Goal: Information Seeking & Learning: Learn about a topic

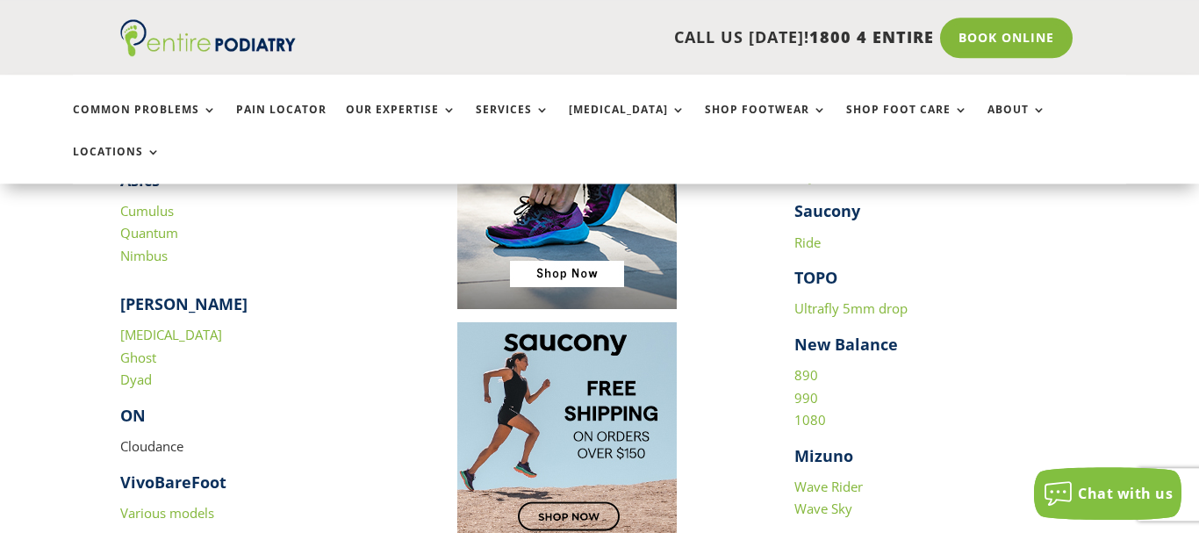
scroll to position [1776, 0]
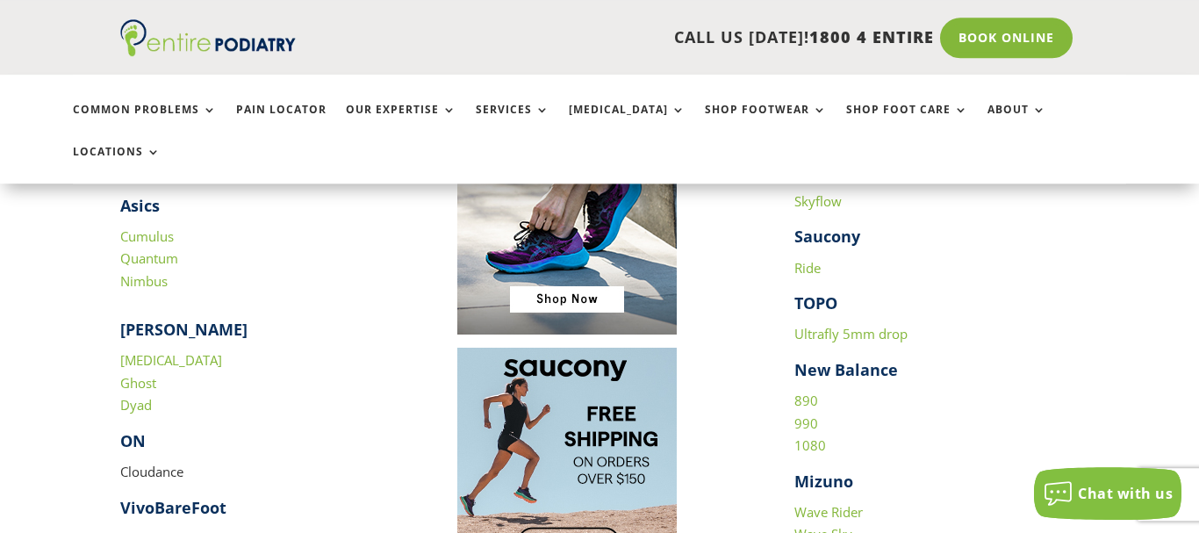
click at [146, 396] on link "Dyad" at bounding box center [136, 405] width 32 height 18
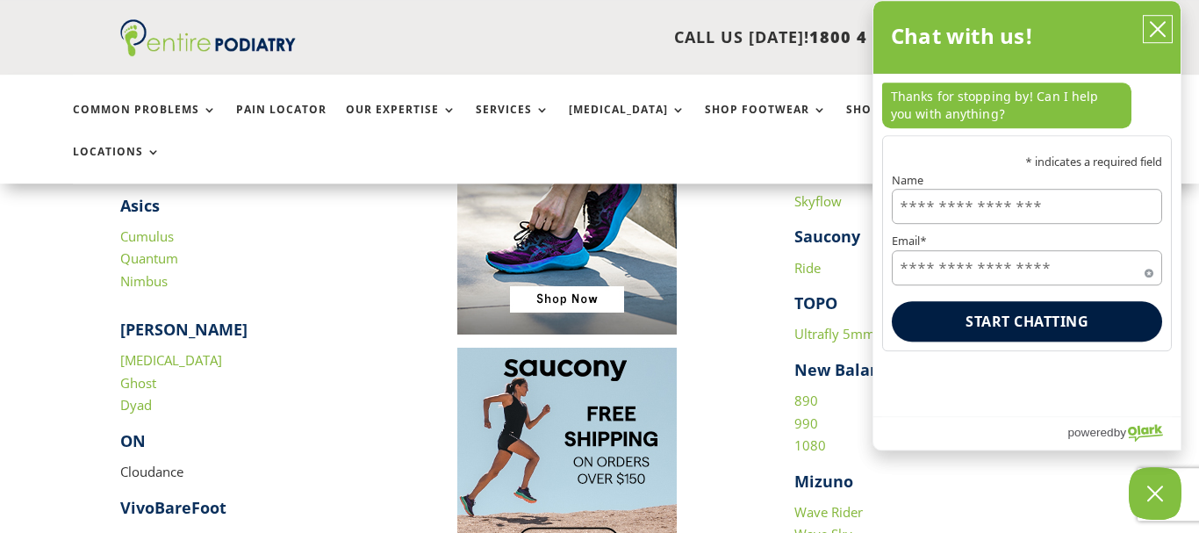
click at [1160, 33] on icon "close chatbox" at bounding box center [1158, 29] width 18 height 18
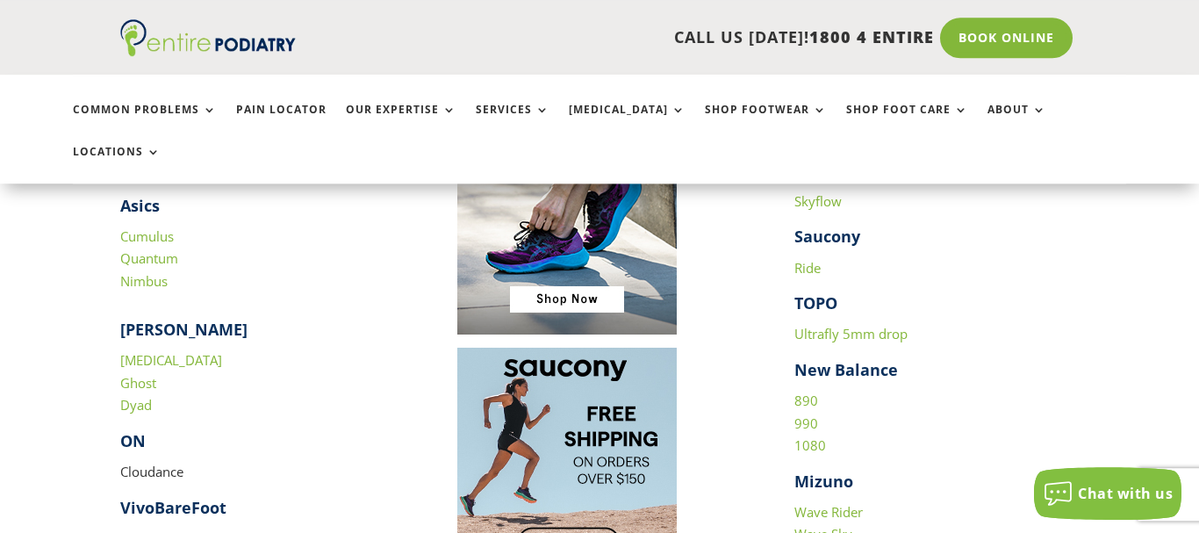
click at [1160, 33] on div "CALL US TODAY! 1800 4 ENTIRE Call 1800 4 ENTIRE Book Online" at bounding box center [599, 37] width 1199 height 75
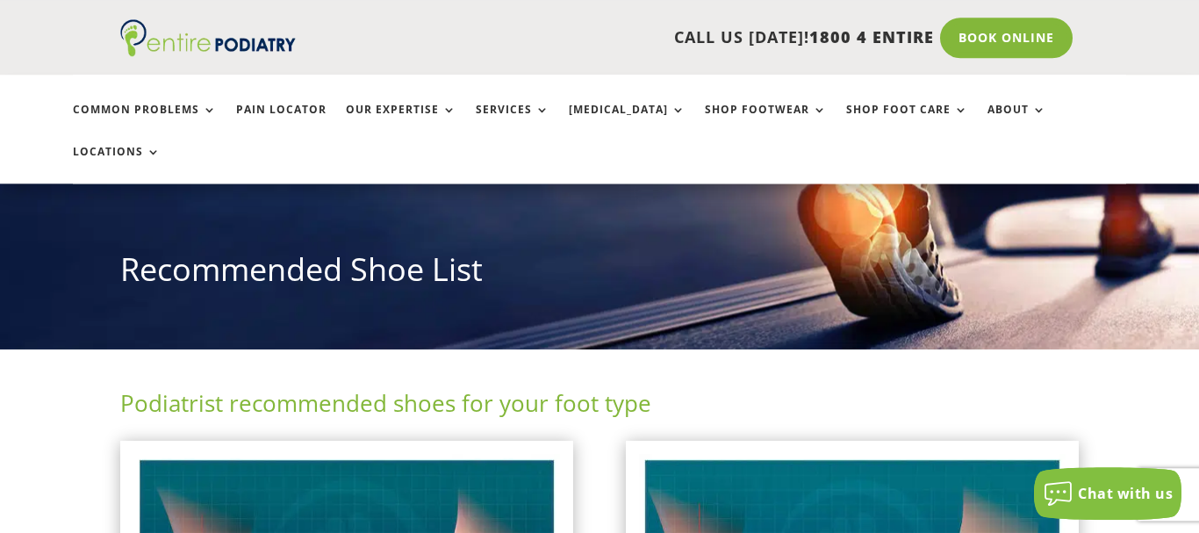
scroll to position [0, 0]
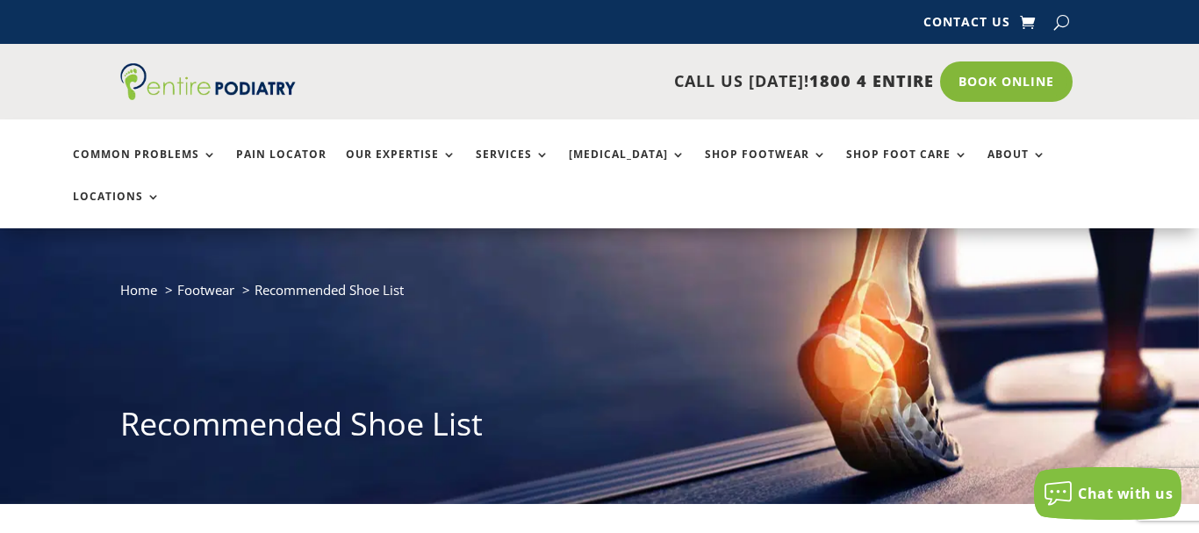
click at [301, 64] on div at bounding box center [229, 81] width 219 height 37
drag, startPoint x: 301, startPoint y: 64, endPoint x: 289, endPoint y: 87, distance: 25.9
click at [289, 87] on div at bounding box center [229, 81] width 219 height 37
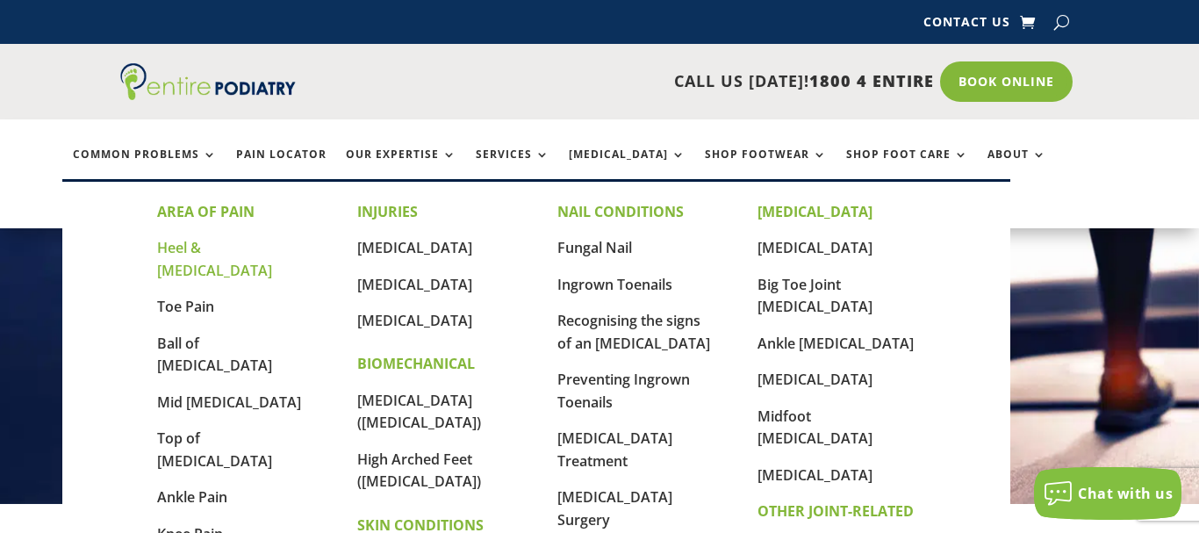
click at [214, 246] on link "Heel & [MEDICAL_DATA]" at bounding box center [214, 259] width 115 height 42
